Goal: Information Seeking & Learning: Find specific fact

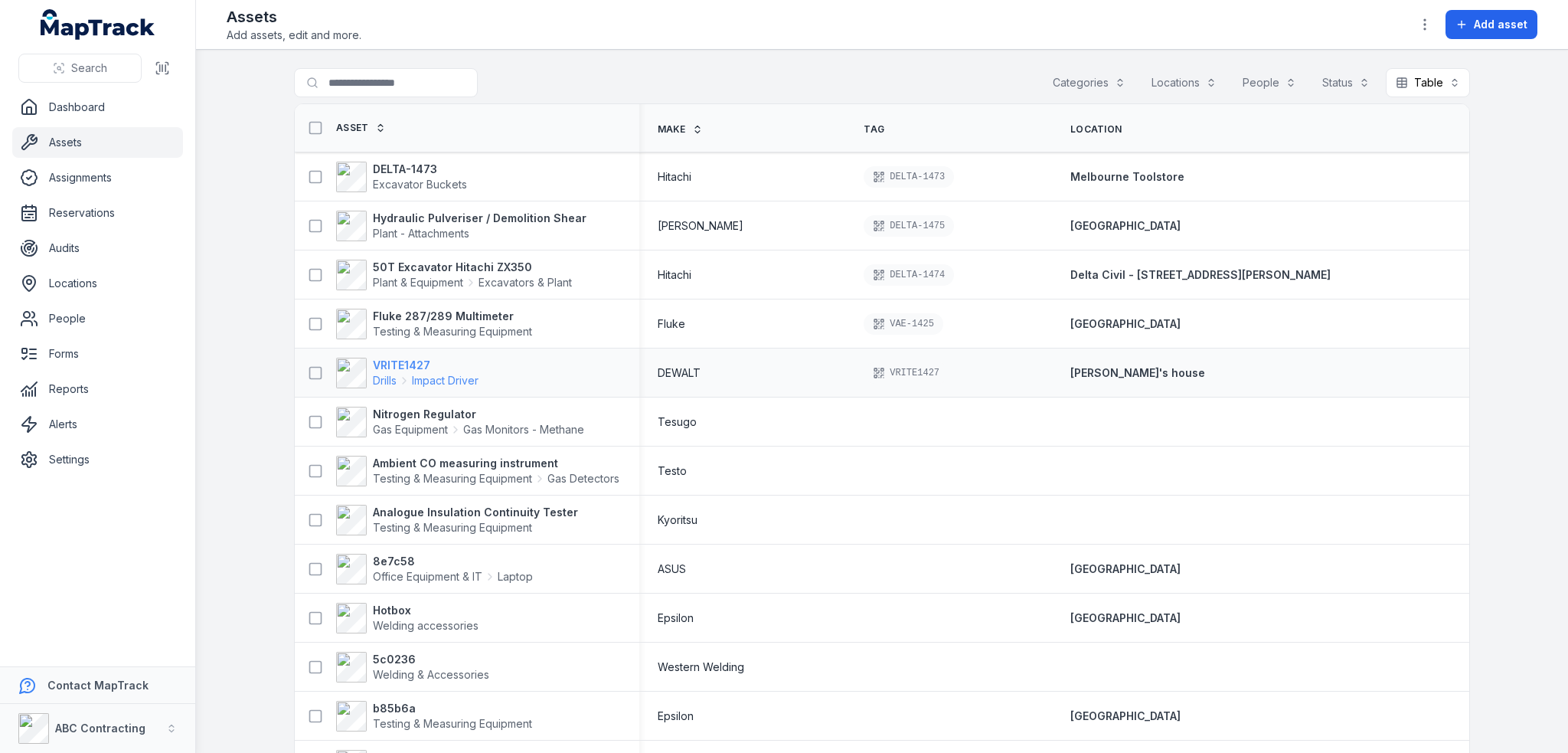
click at [398, 360] on strong "VRITE1427" at bounding box center [425, 365] width 105 height 15
click at [413, 71] on input "Search for assets" at bounding box center [416, 82] width 245 height 29
type input "********"
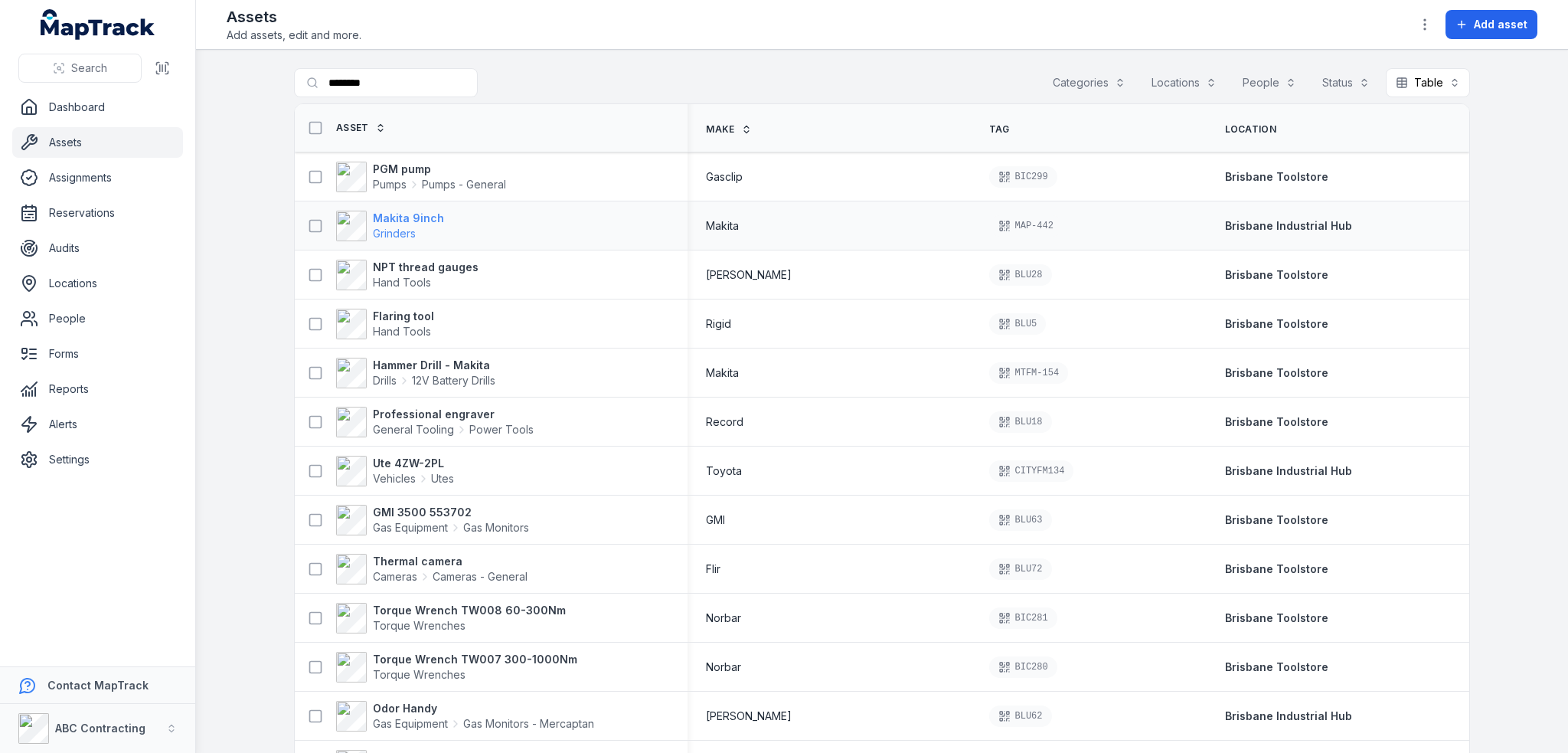
click at [413, 217] on strong "Makita 9inch" at bounding box center [408, 218] width 71 height 15
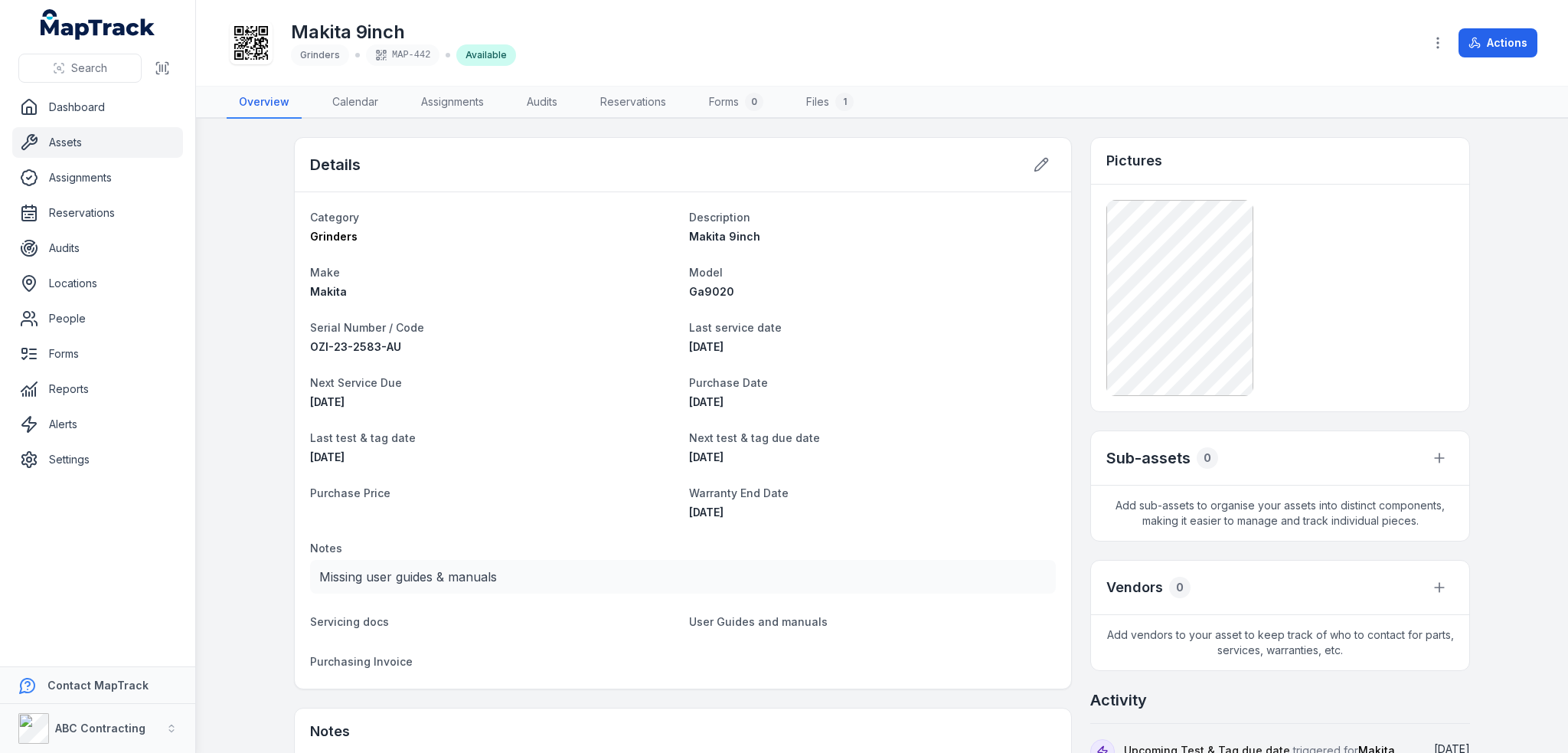
click at [61, 154] on link "Assets" at bounding box center [97, 142] width 171 height 31
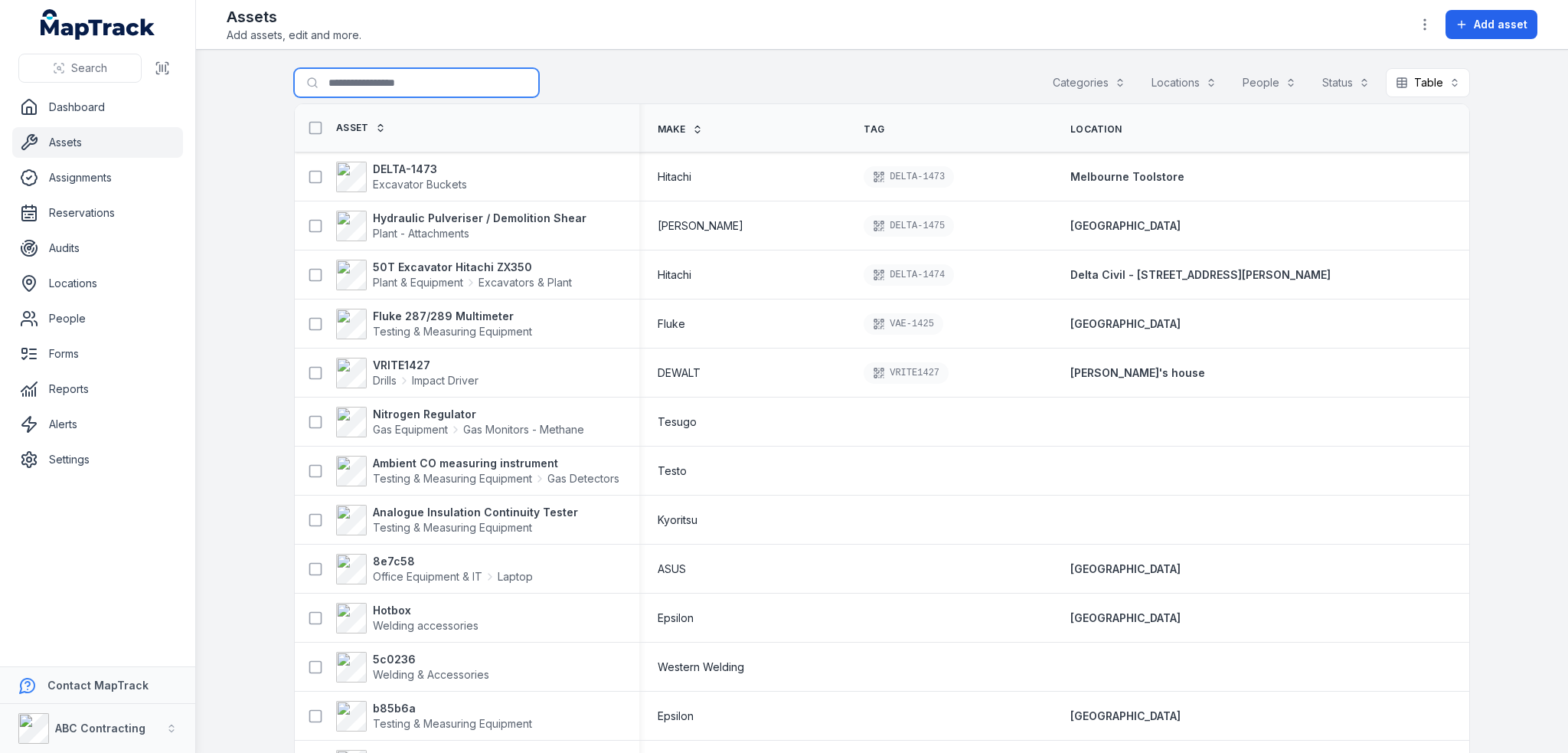
click at [392, 82] on input "Search for assets" at bounding box center [416, 82] width 245 height 29
type input "**********"
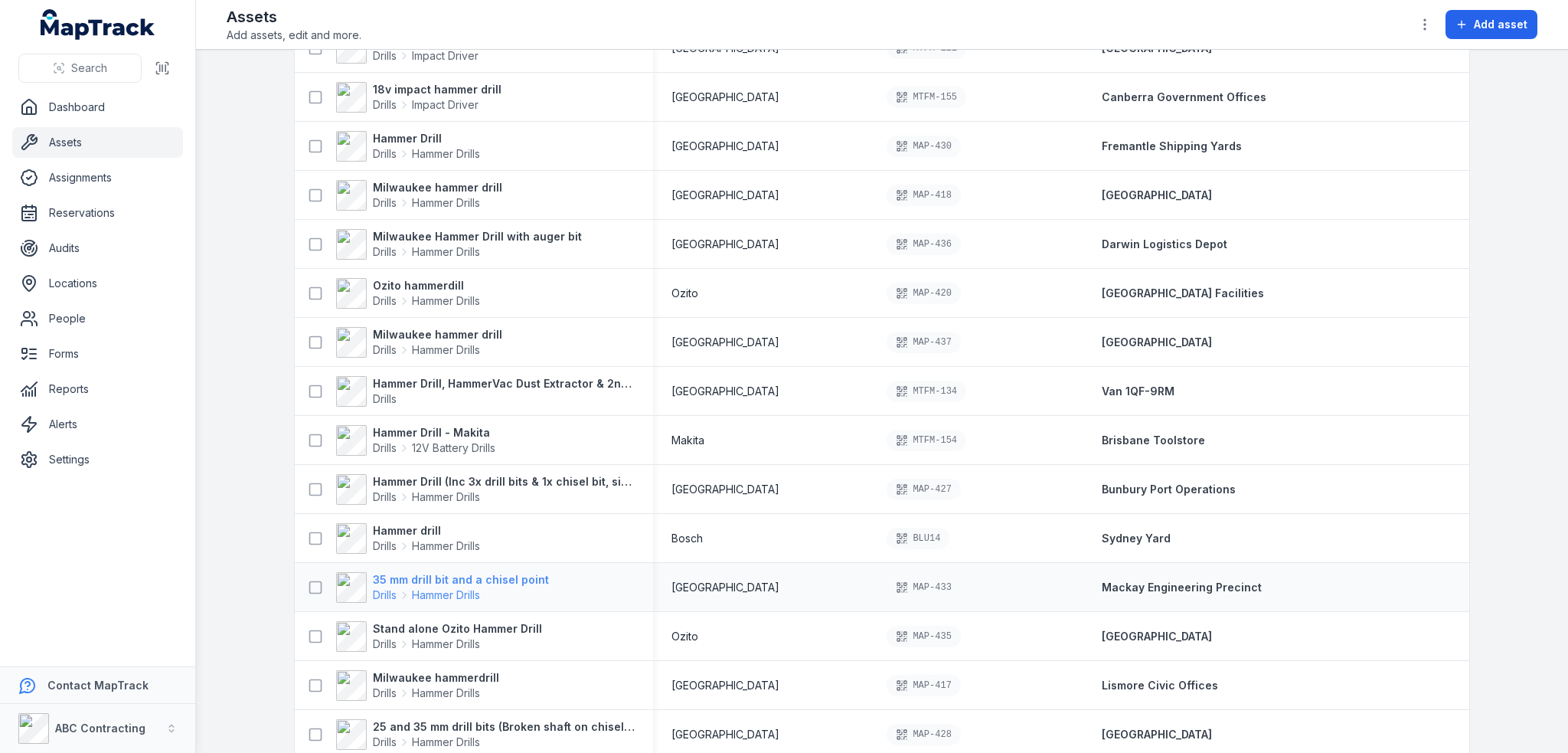
scroll to position [229, 0]
click at [454, 425] on strong "Hammer Drill - Makita" at bounding box center [434, 429] width 122 height 15
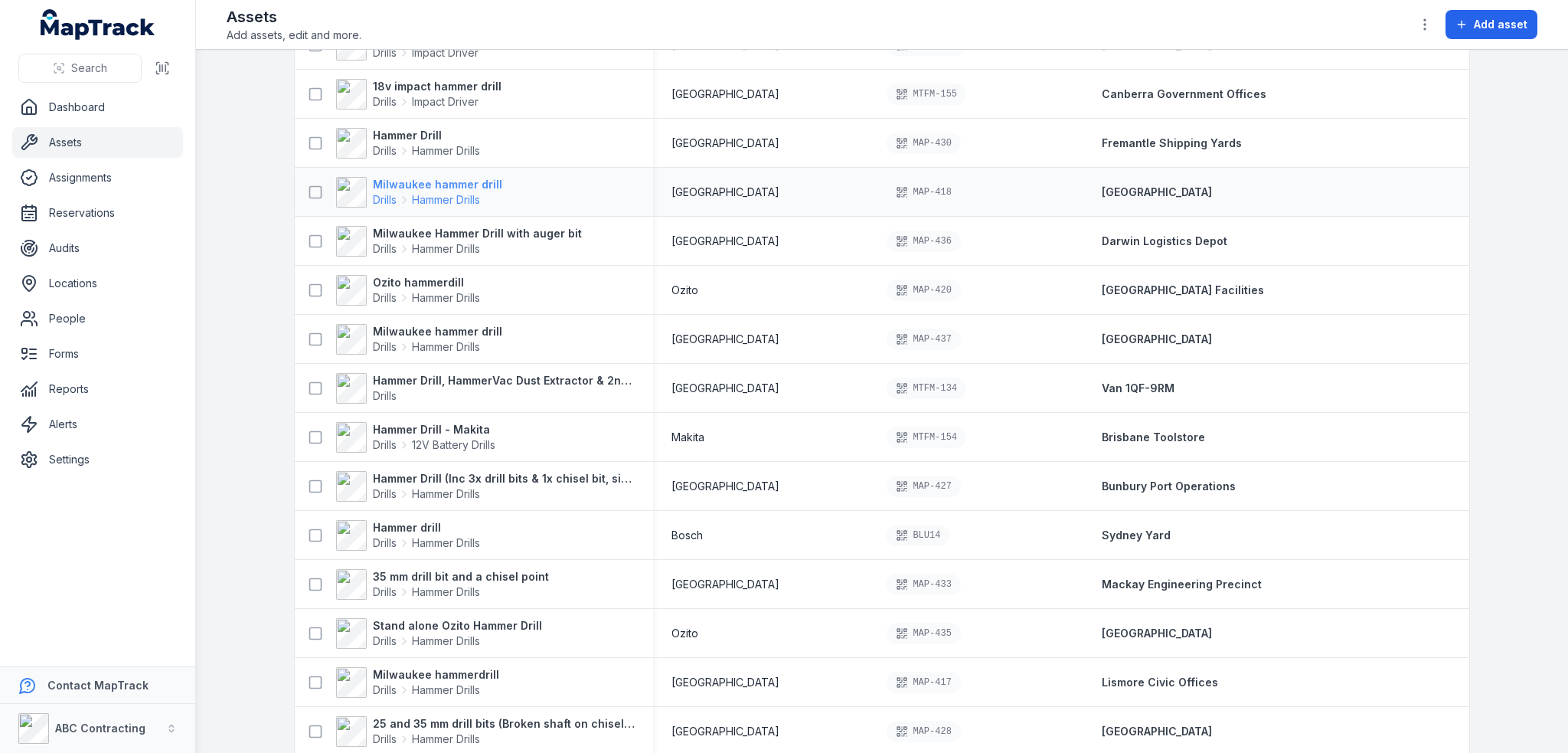
click at [421, 186] on strong "Milwaukee hammer drill" at bounding box center [438, 184] width 129 height 15
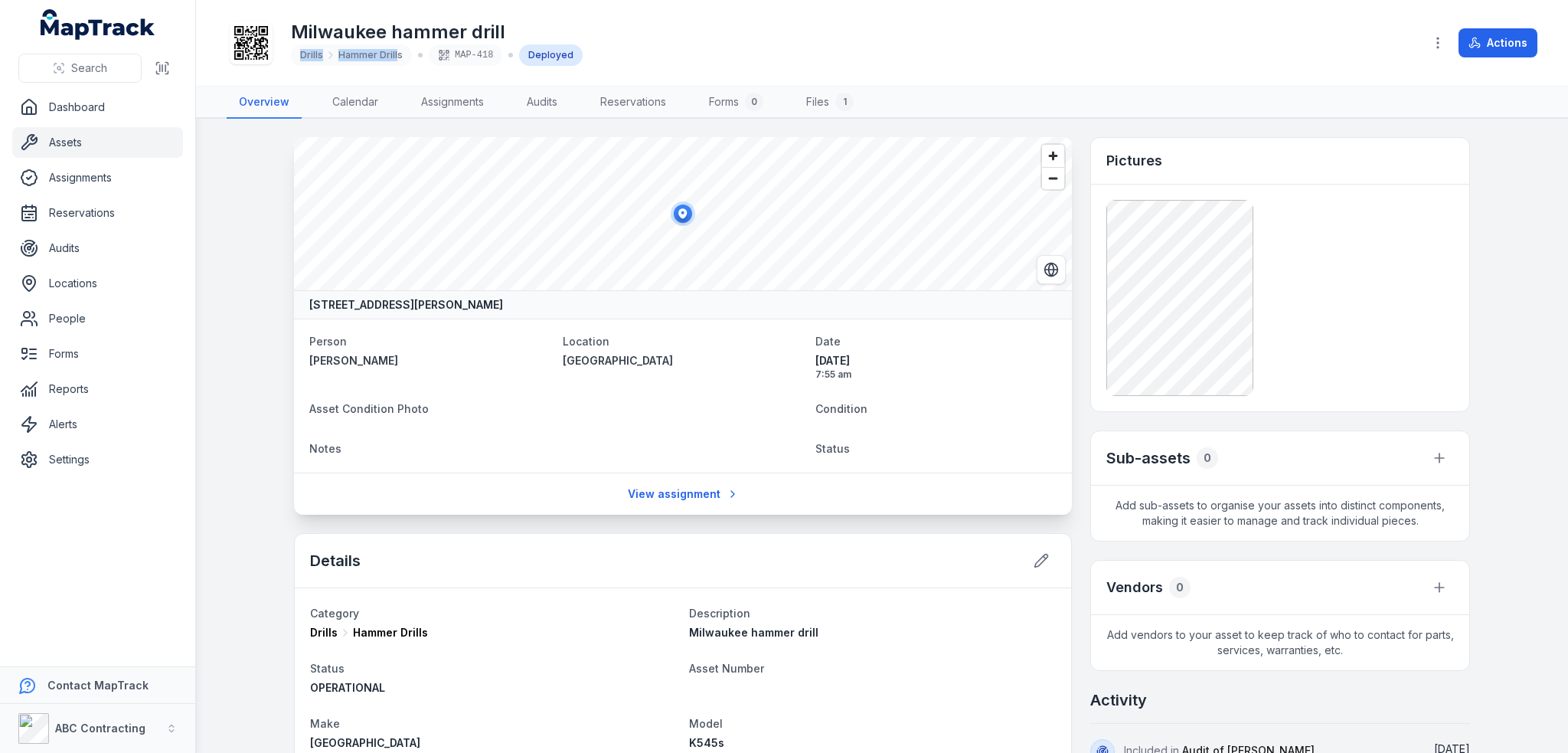
drag, startPoint x: 395, startPoint y: 54, endPoint x: 296, endPoint y: 51, distance: 99.0
click at [296, 51] on div "Drills Hammer Drills" at bounding box center [351, 55] width 121 height 21
click at [229, 205] on main "[STREET_ADDRESS][PERSON_NAME] Person [PERSON_NAME][GEOGRAPHIC_DATA] Location [G…" at bounding box center [881, 436] width 1372 height 634
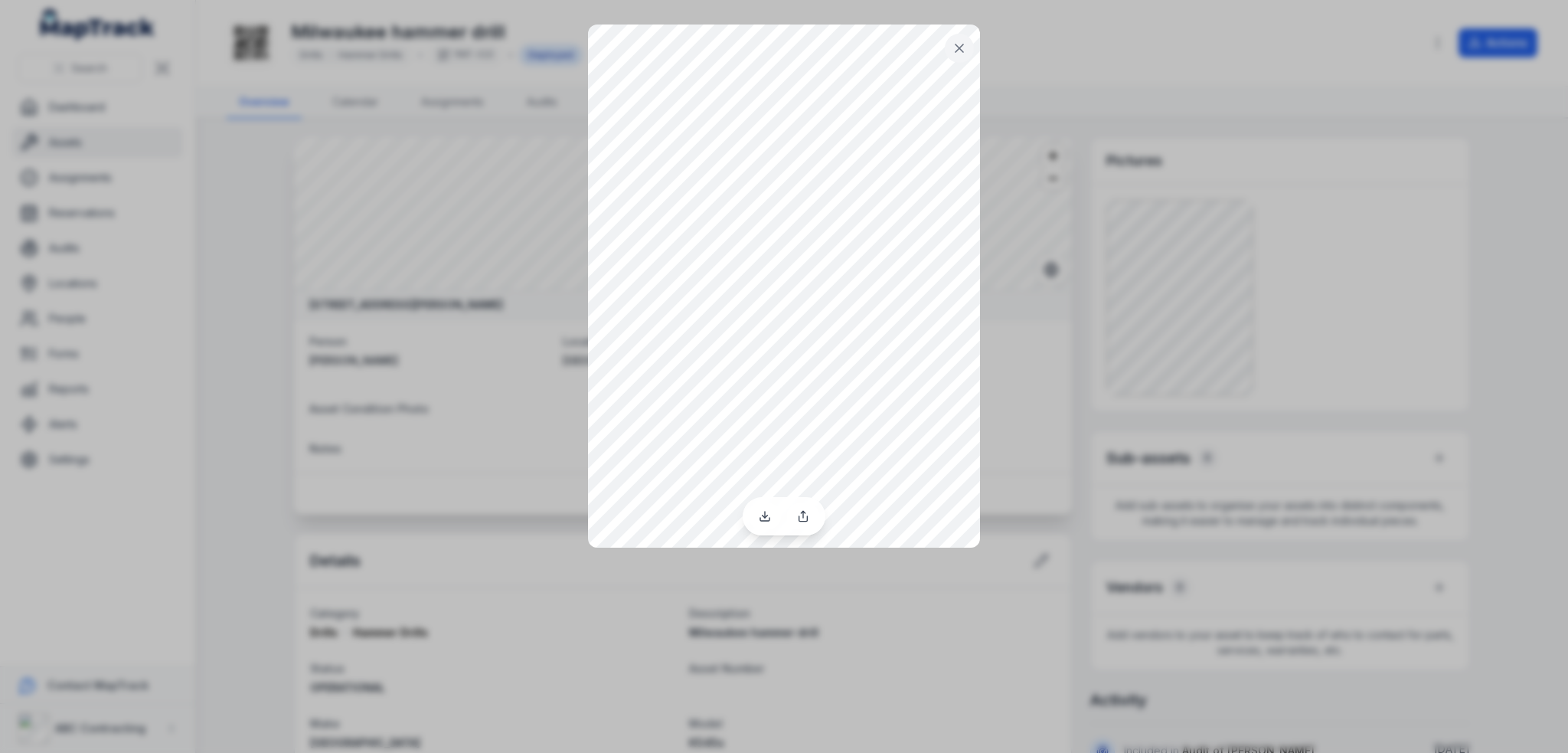
click at [933, 556] on div at bounding box center [784, 376] width 1568 height 753
click at [859, 594] on div at bounding box center [784, 376] width 1568 height 753
click at [952, 50] on icon at bounding box center [959, 48] width 15 height 15
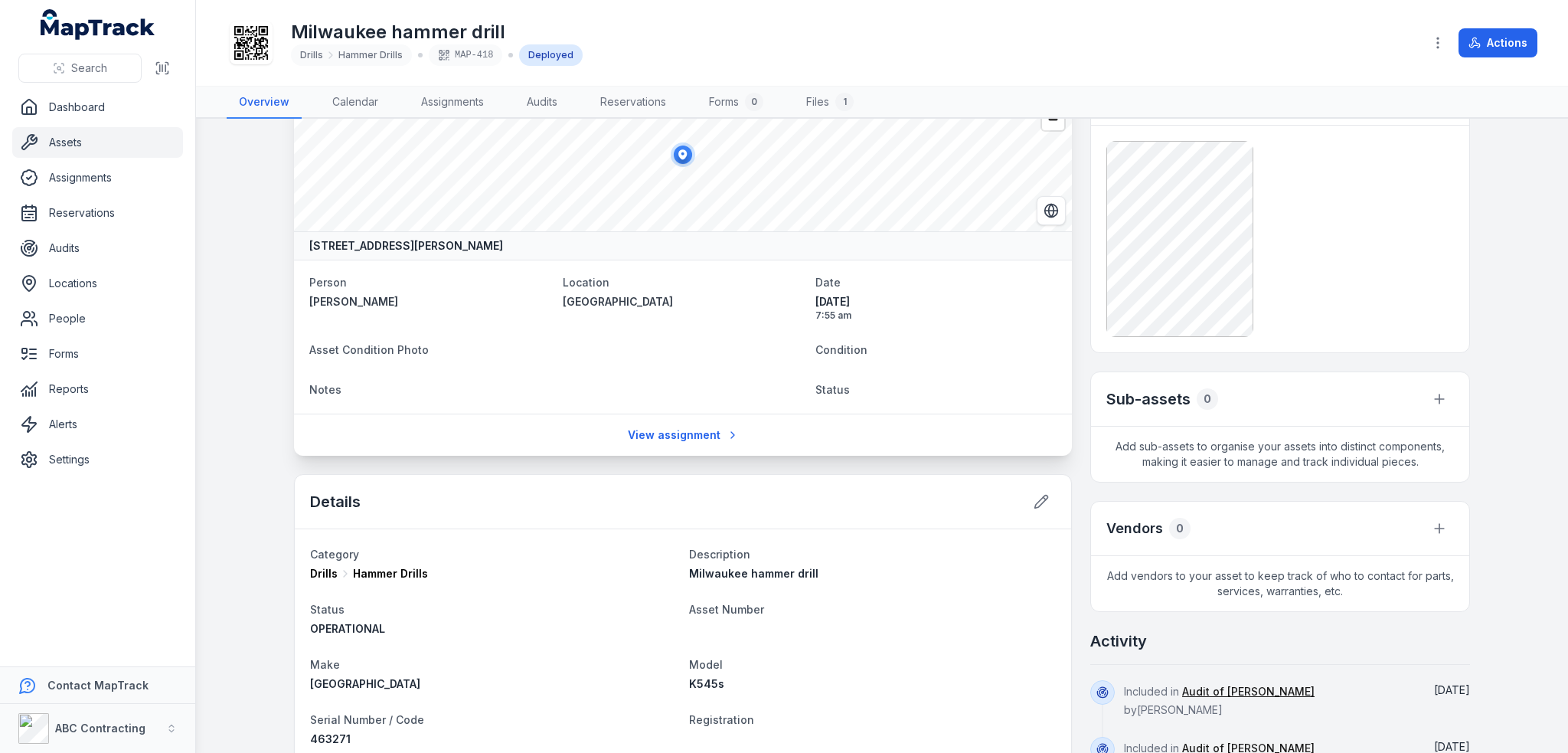
scroll to position [307, 0]
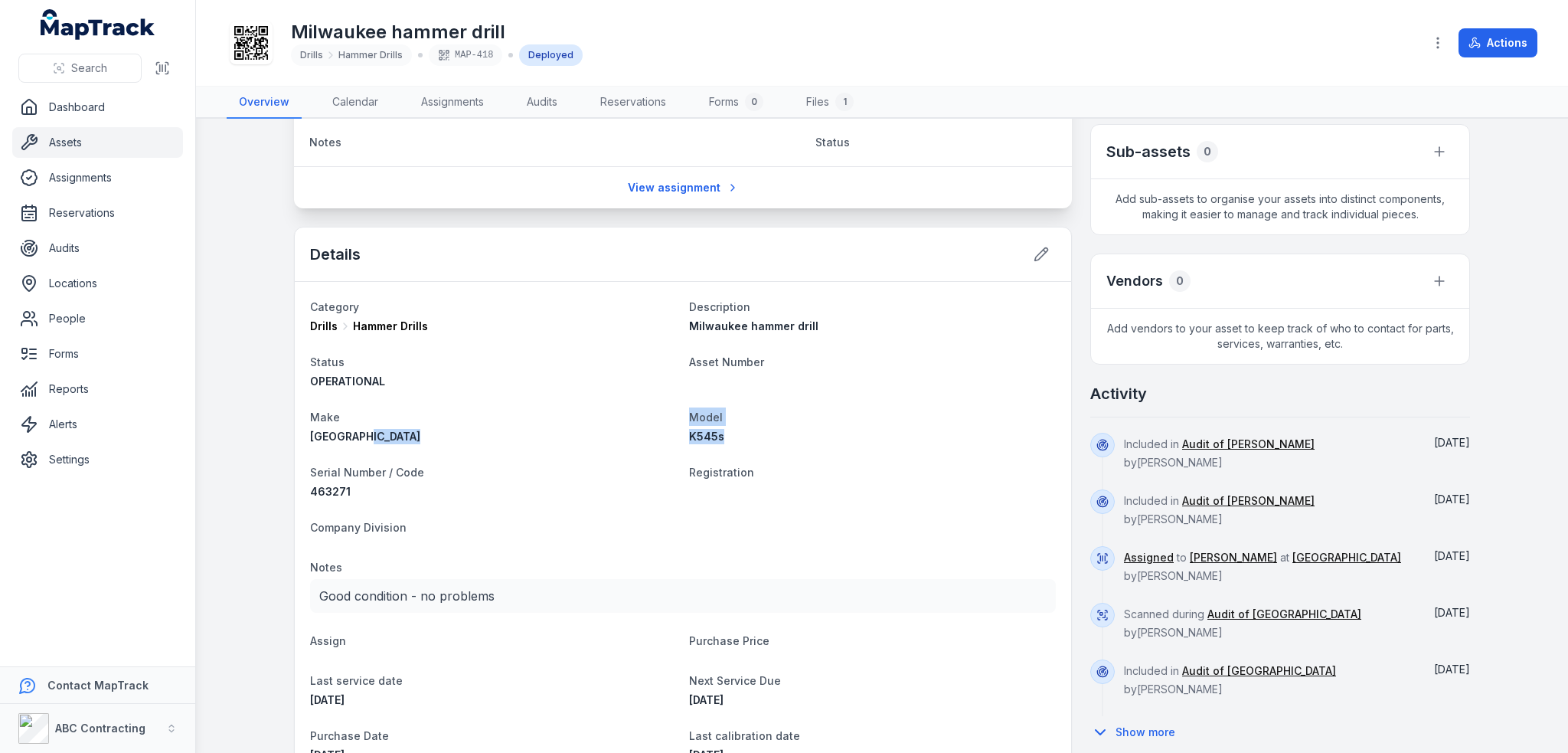
drag, startPoint x: 722, startPoint y: 433, endPoint x: 667, endPoint y: 437, distance: 55.1
click at [667, 437] on dl "Category Drills Hammer Drills Description [GEOGRAPHIC_DATA] hammer drill Status…" at bounding box center [683, 652] width 746 height 710
click at [701, 440] on span "K545s" at bounding box center [707, 436] width 35 height 13
drag, startPoint x: 724, startPoint y: 439, endPoint x: 678, endPoint y: 434, distance: 46.3
click at [678, 434] on dl "Category Drills Hammer Drills Description [GEOGRAPHIC_DATA] hammer drill Status…" at bounding box center [683, 652] width 746 height 710
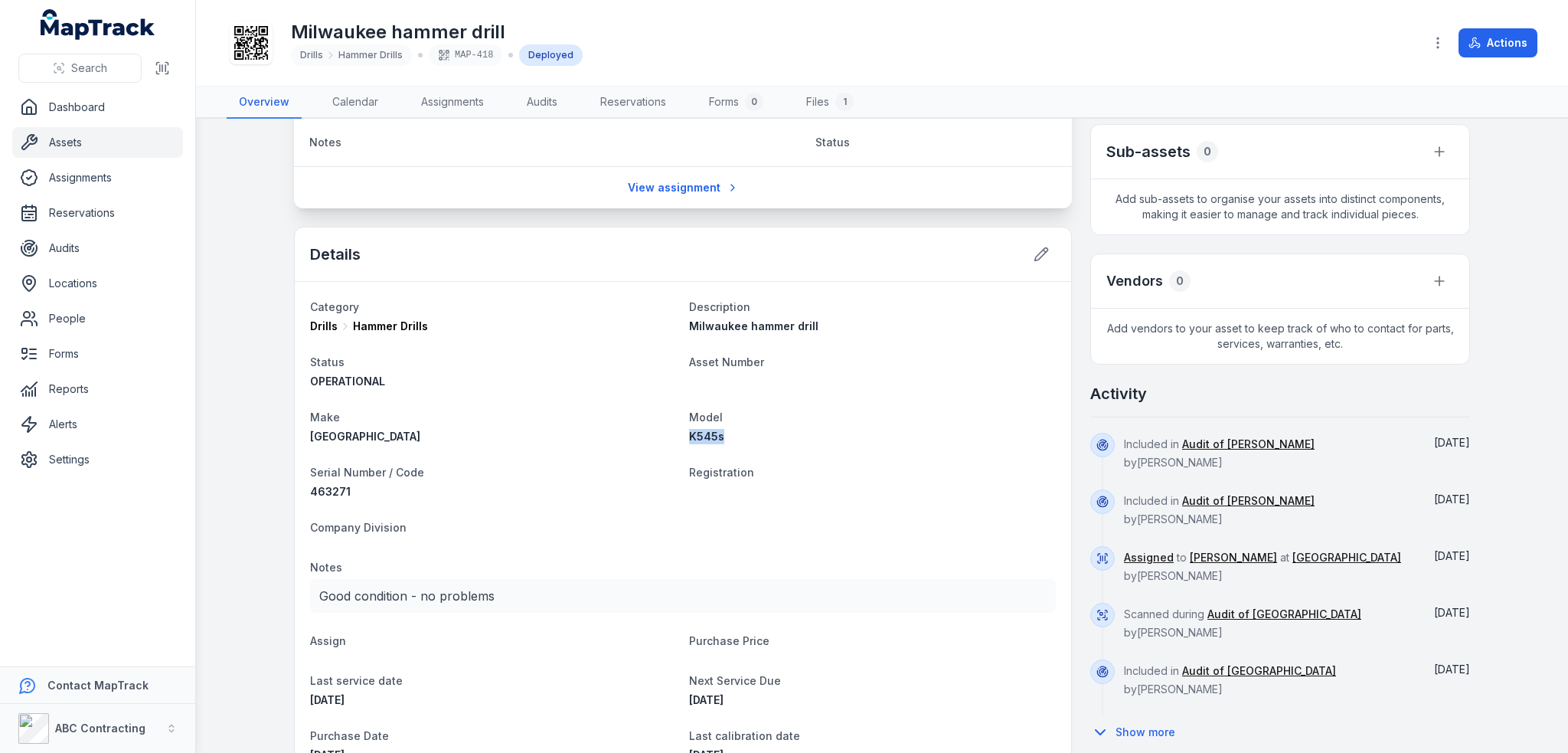
copy span "K545s"
drag, startPoint x: 379, startPoint y: 483, endPoint x: 288, endPoint y: 483, distance: 91.0
click at [295, 483] on div "Category Drills Hammer Drills Description [GEOGRAPHIC_DATA] hammer drill Status…" at bounding box center [683, 652] width 776 height 741
copy span "463271"
